Goal: Obtain resource: Download file/media

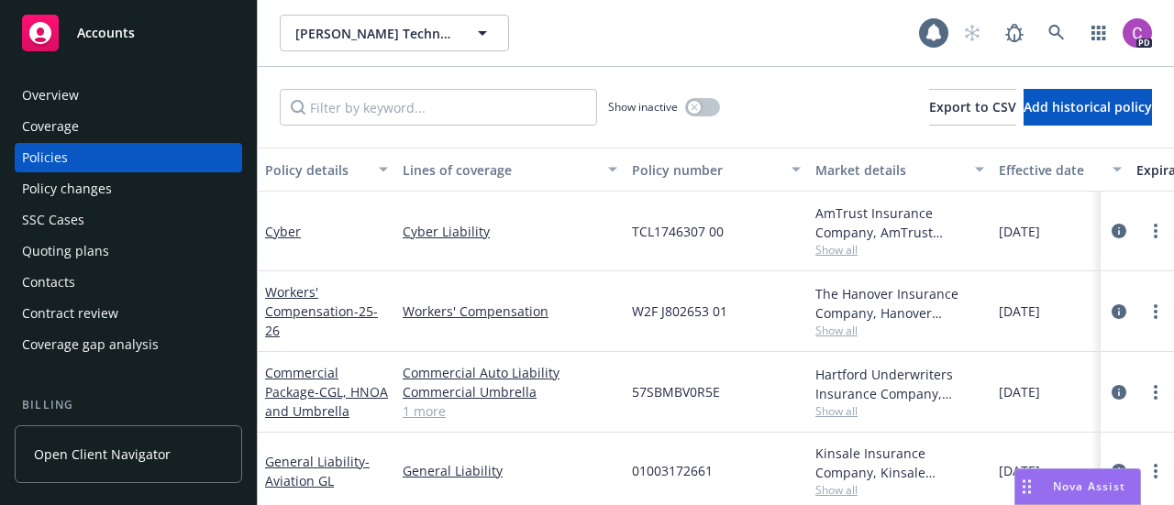
click at [104, 34] on span "Accounts" at bounding box center [106, 33] width 58 height 15
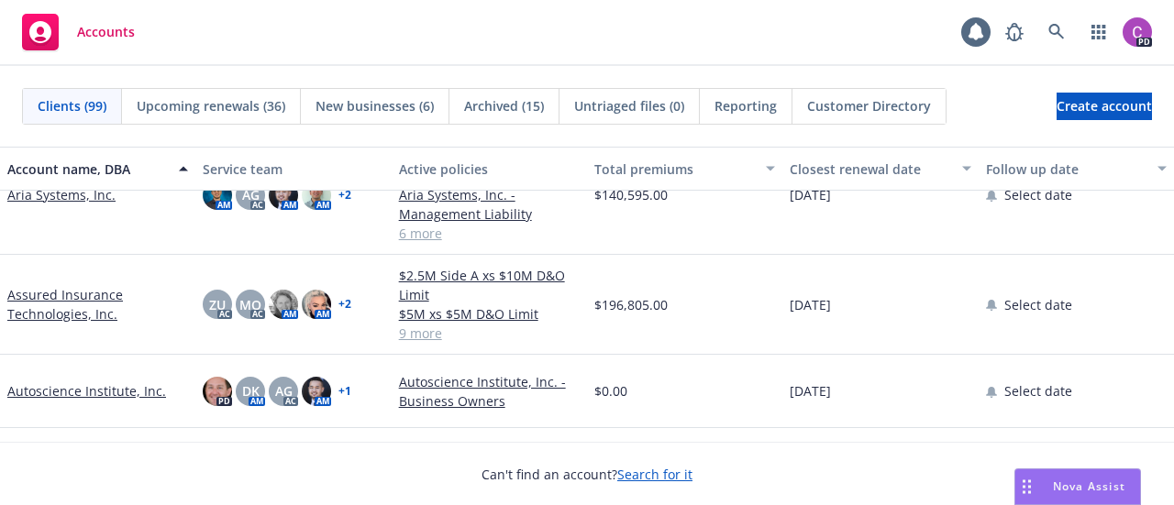
scroll to position [558, 0]
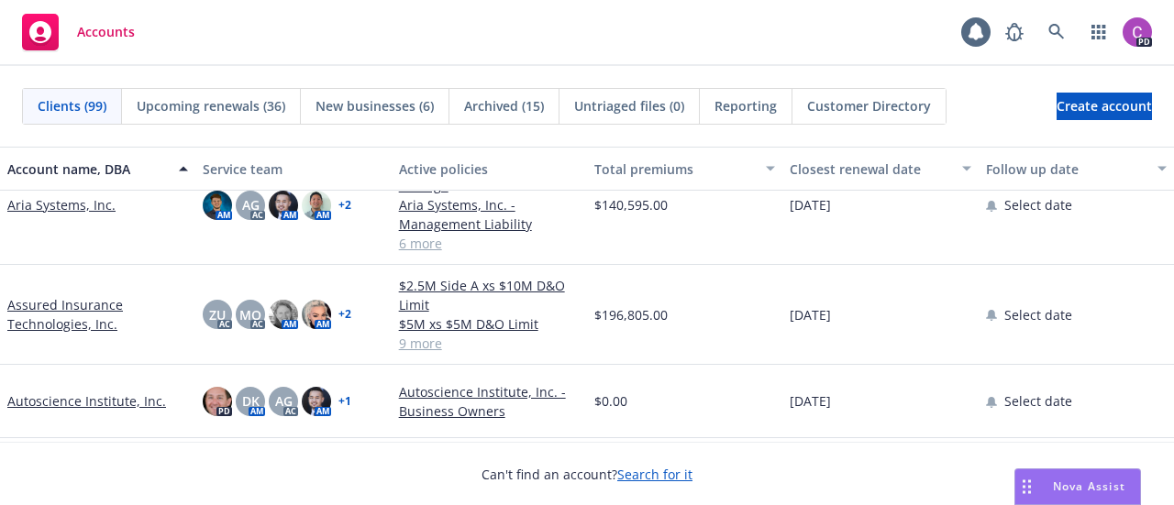
click at [42, 316] on link "Assured Insurance Technologies, Inc." at bounding box center [97, 314] width 181 height 39
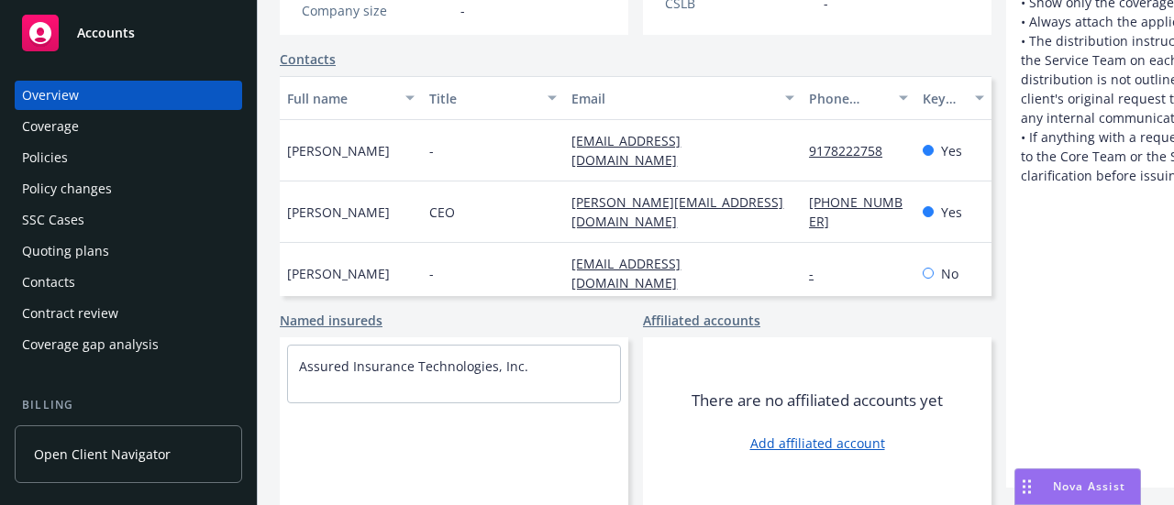
scroll to position [34, 0]
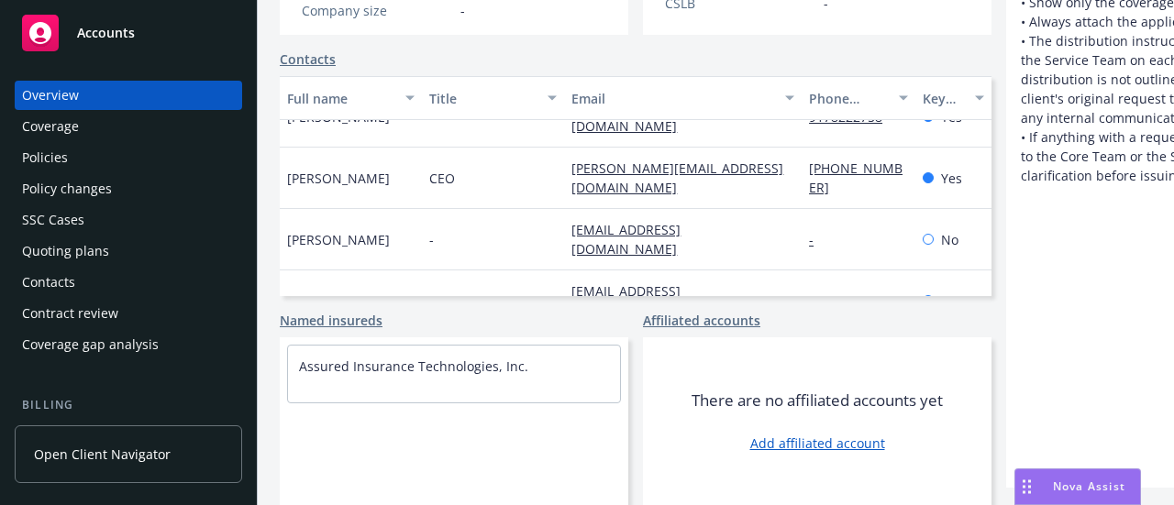
click at [147, 161] on div "Policies" at bounding box center [128, 157] width 213 height 29
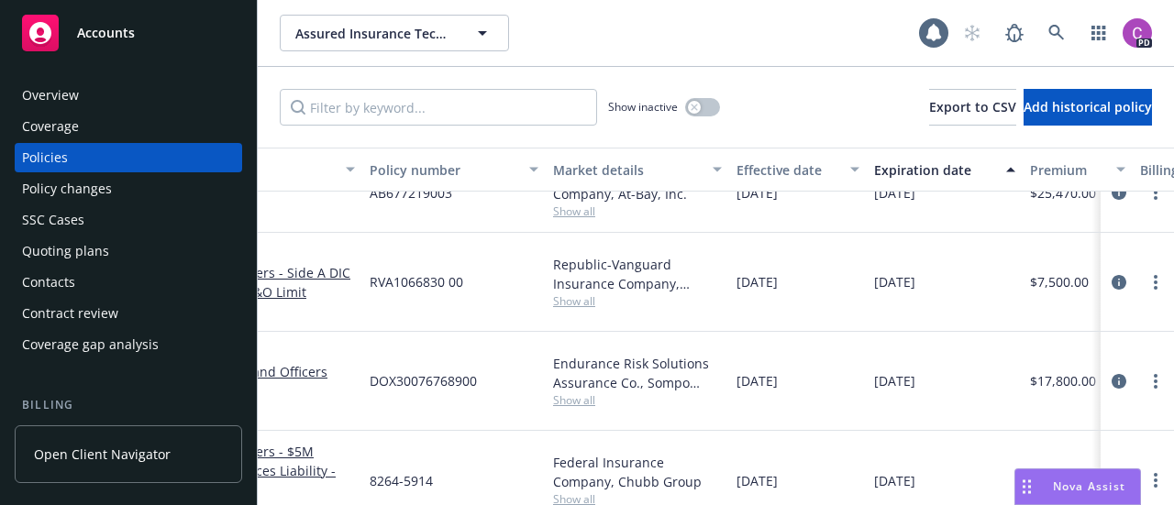
scroll to position [558, 0]
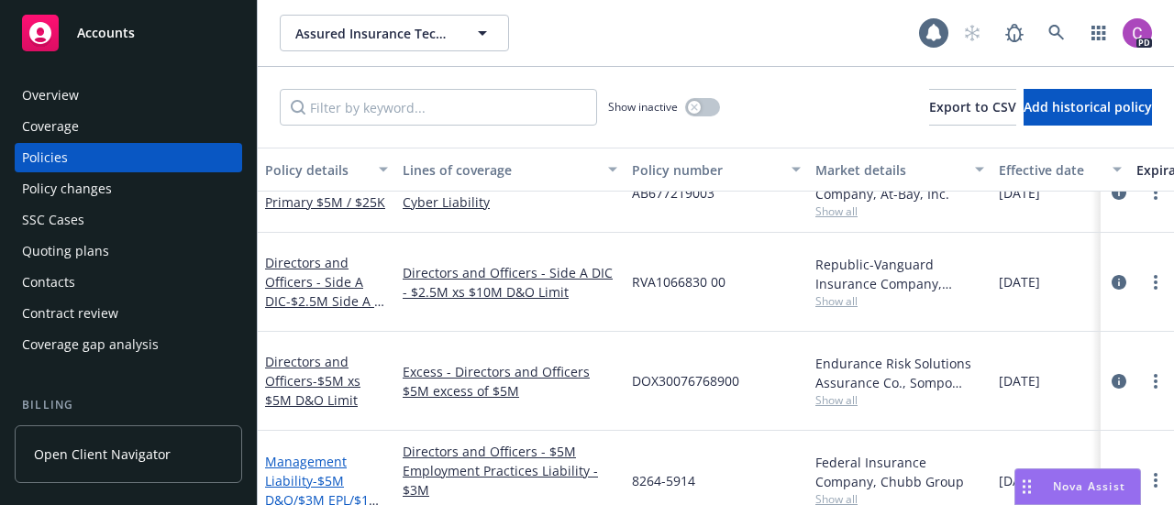
click at [303, 453] on link "Management Liability - $5M D&O/$3M EPL/$1M FID" at bounding box center [323, 490] width 116 height 75
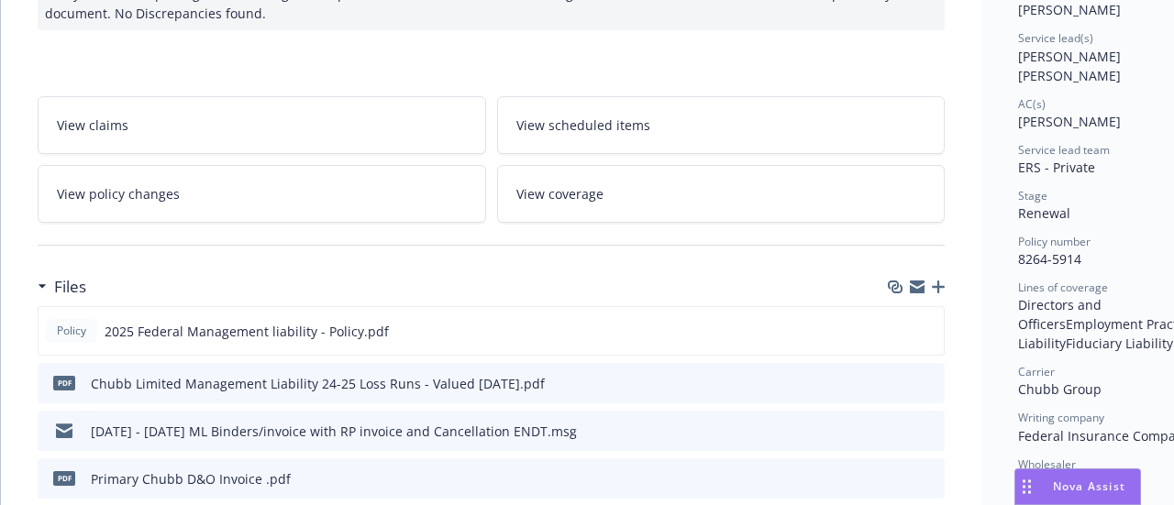
scroll to position [259, 0]
click at [932, 329] on icon "preview file" at bounding box center [926, 329] width 17 height 13
